Goal: Book appointment/travel/reservation

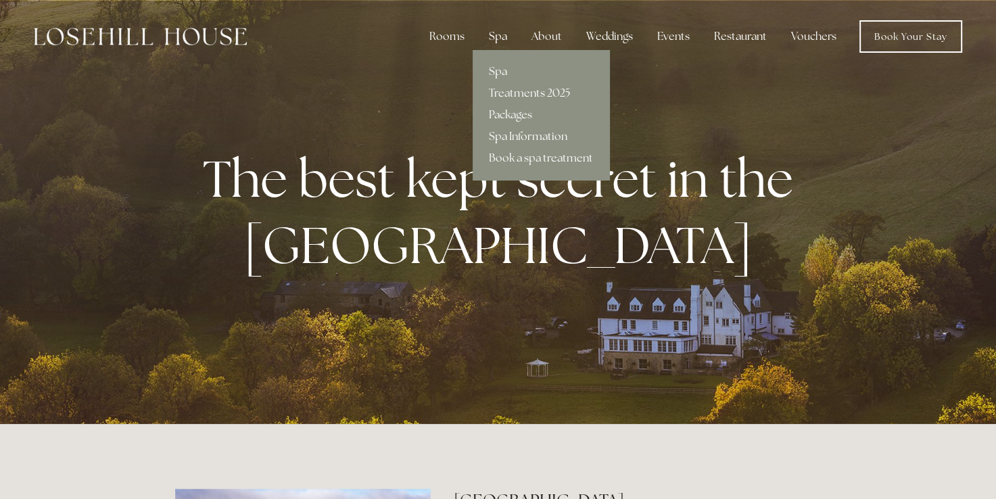
click at [496, 36] on div "Spa" at bounding box center [498, 36] width 40 height 27
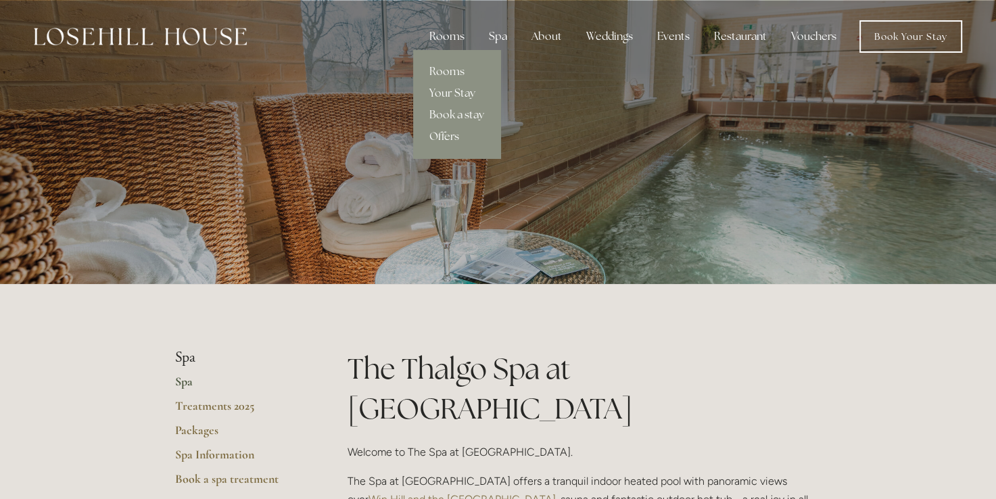
click at [460, 30] on div "Rooms" at bounding box center [447, 36] width 57 height 27
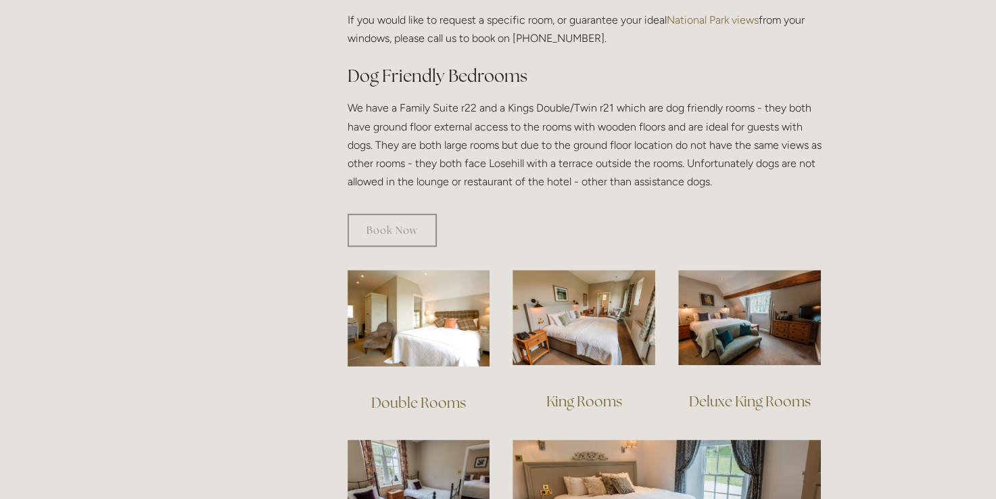
scroll to position [744, 0]
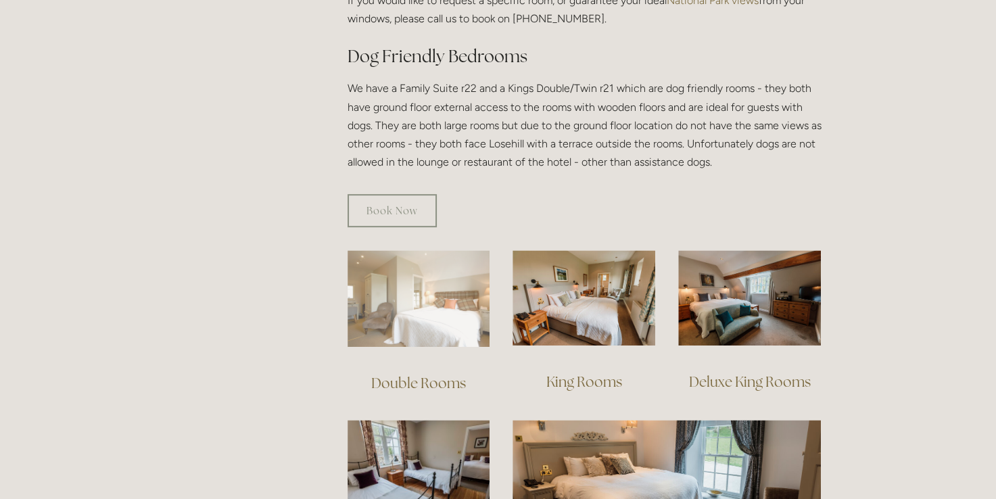
click at [435, 300] on img at bounding box center [419, 298] width 143 height 97
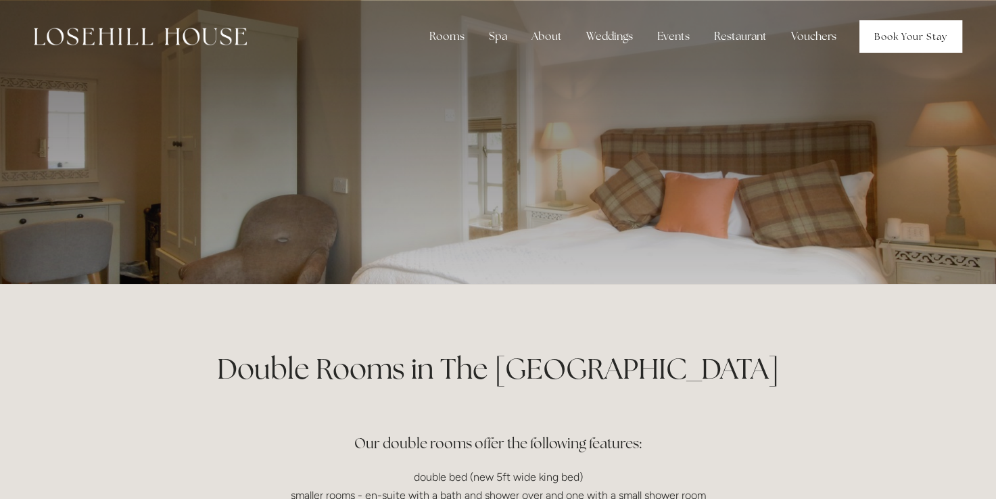
click at [937, 41] on link "Book Your Stay" at bounding box center [910, 36] width 103 height 32
